Goal: Information Seeking & Learning: Check status

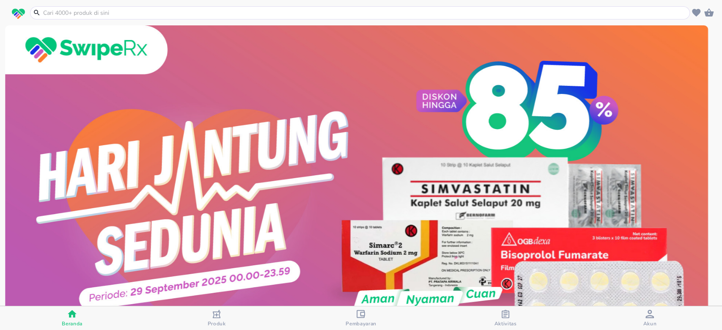
click at [649, 313] on icon "button" at bounding box center [650, 314] width 8 height 8
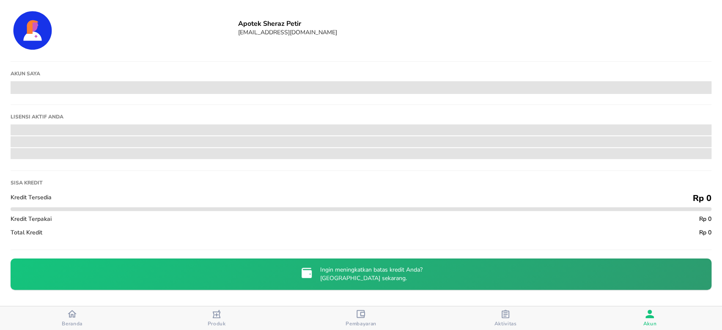
click at [90, 319] on span "Beranda" at bounding box center [72, 318] width 139 height 18
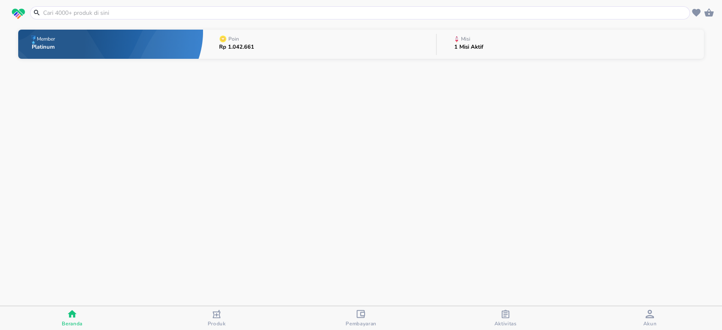
click at [546, 60] on div "Member Platinum Poin Rp 1.042.661 Misi 1 Misi Aktif" at bounding box center [361, 44] width 722 height 38
click at [538, 47] on button "Misi 1 Misi Aktif" at bounding box center [570, 44] width 267 height 33
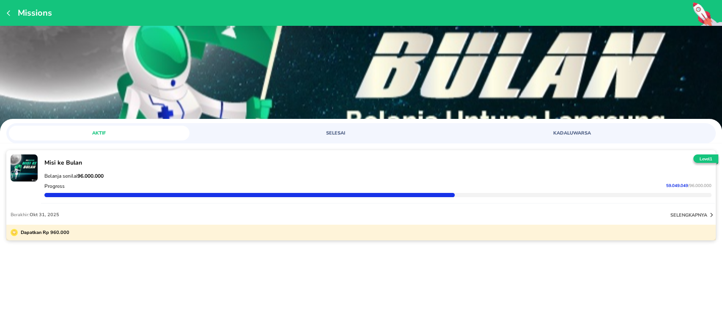
click at [88, 173] on strong "96.000.000" at bounding box center [90, 176] width 26 height 7
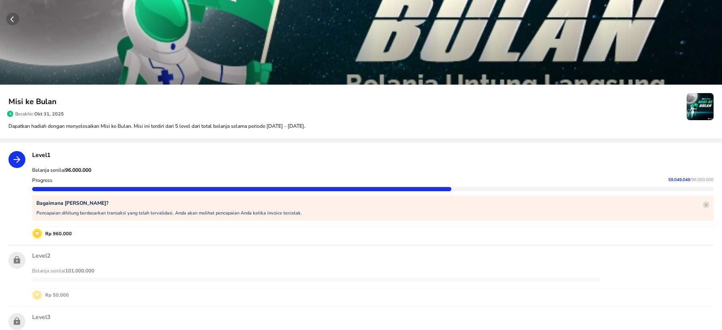
click at [78, 168] on strong "96.000.000" at bounding box center [78, 170] width 26 height 7
copy strong "96.000.000"
click at [673, 177] on span "59.049.049" at bounding box center [680, 180] width 22 height 6
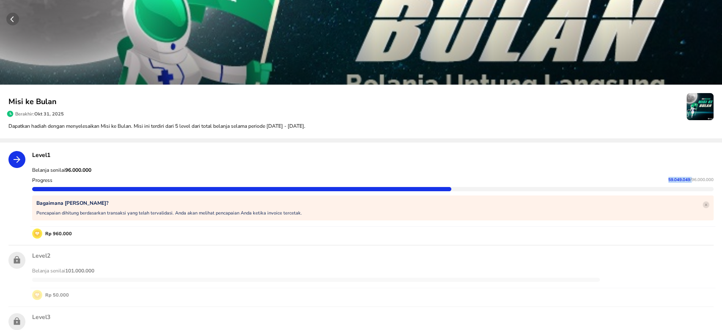
copy p "59.049.049"
